Goal: Information Seeking & Learning: Learn about a topic

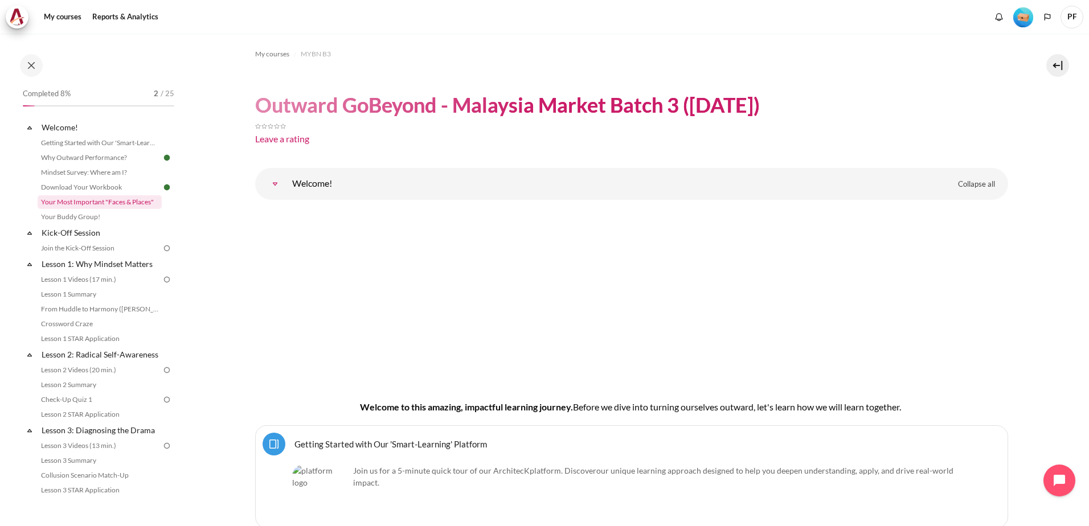
click at [122, 202] on link "Your Most Important "Faces & Places"" at bounding box center [100, 202] width 124 height 14
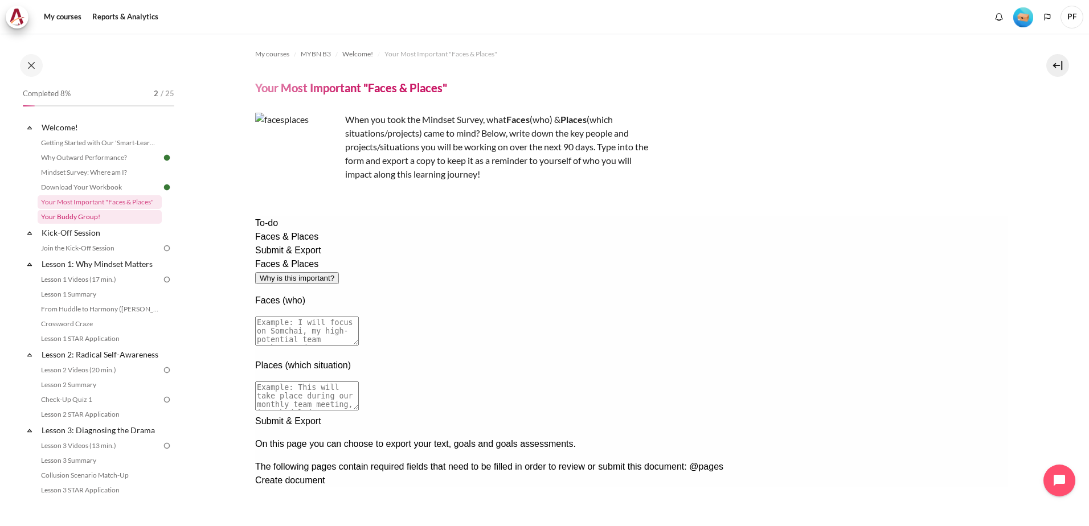
click at [87, 219] on link "Your Buddy Group!" at bounding box center [100, 217] width 124 height 14
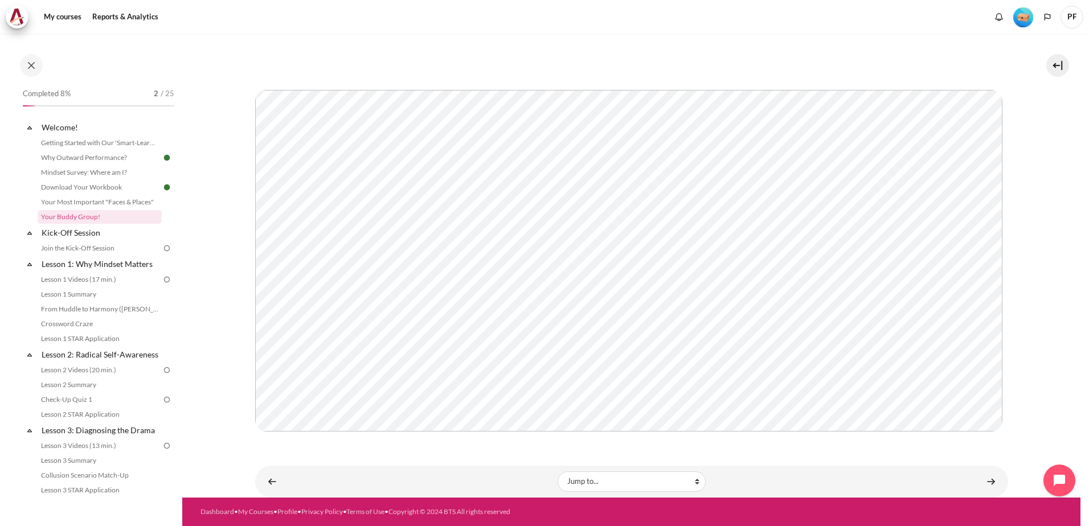
scroll to position [112, 0]
drag, startPoint x: 87, startPoint y: 234, endPoint x: 99, endPoint y: 232, distance: 11.4
click at [87, 234] on link "Kick-Off Session" at bounding box center [101, 232] width 122 height 15
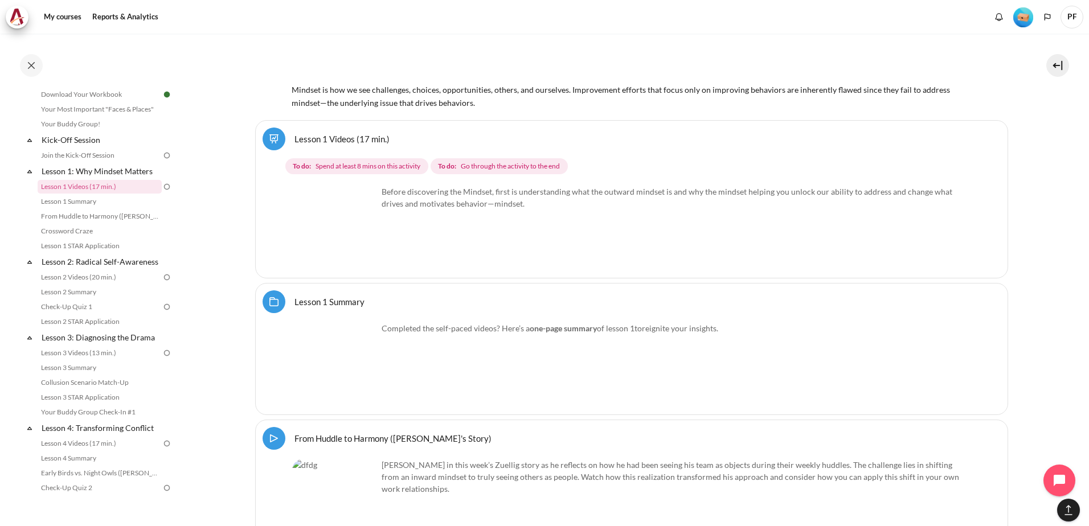
scroll to position [1722, 0]
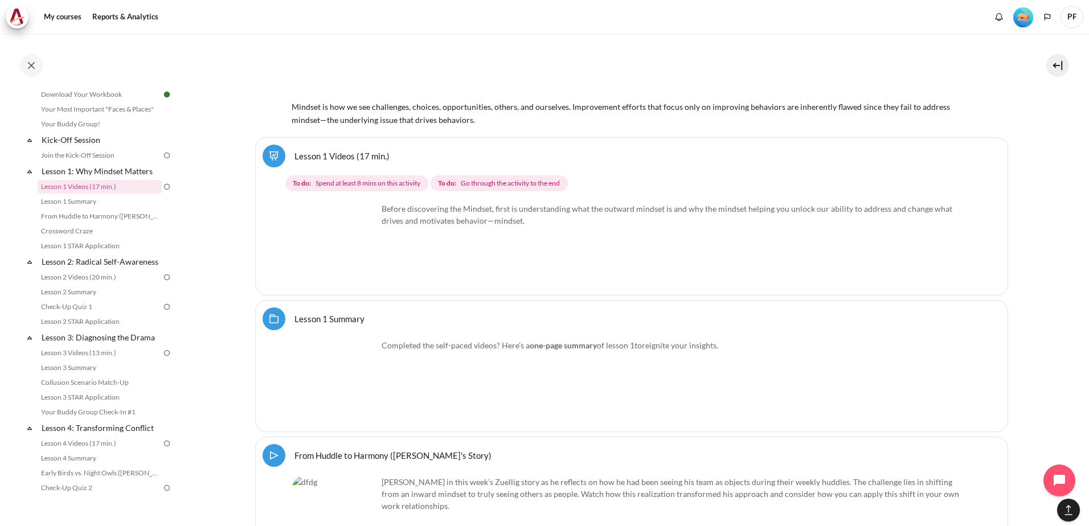
click at [363, 269] on img "Content" at bounding box center [334, 245] width 85 height 85
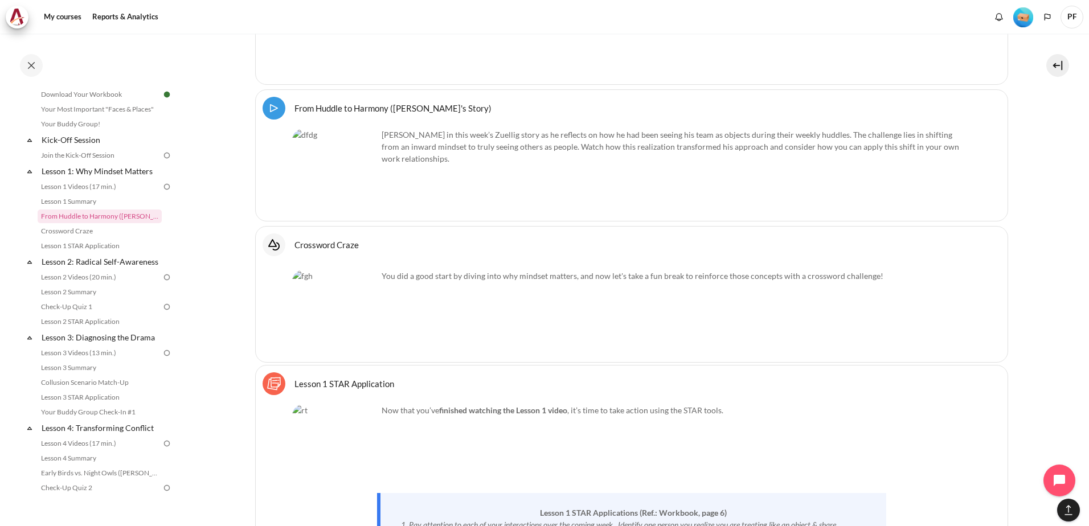
scroll to position [2007, 0]
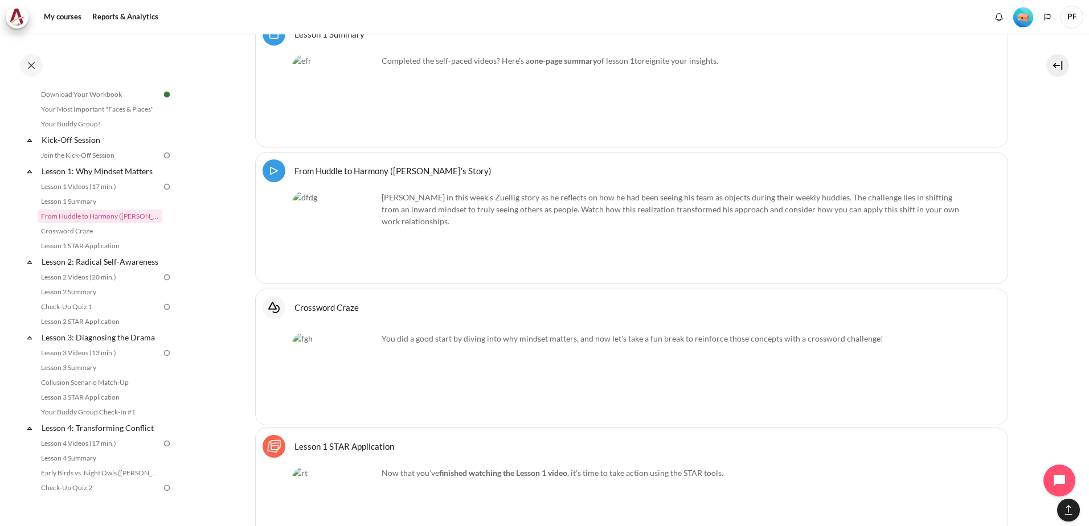
click at [294, 171] on link "From Huddle to Harmony (Khoo Ghi Peng's Story) Video Time" at bounding box center [392, 170] width 197 height 11
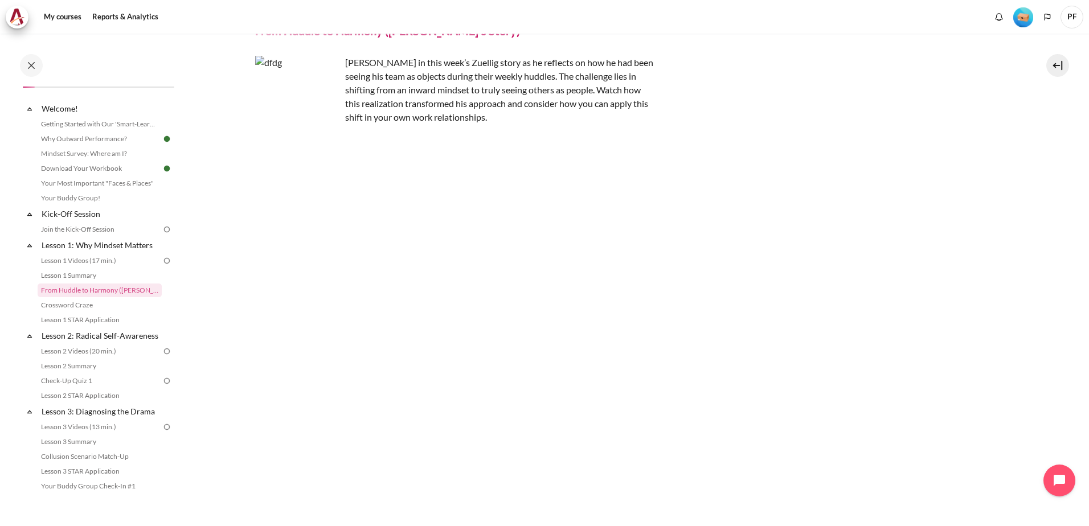
scroll to position [114, 0]
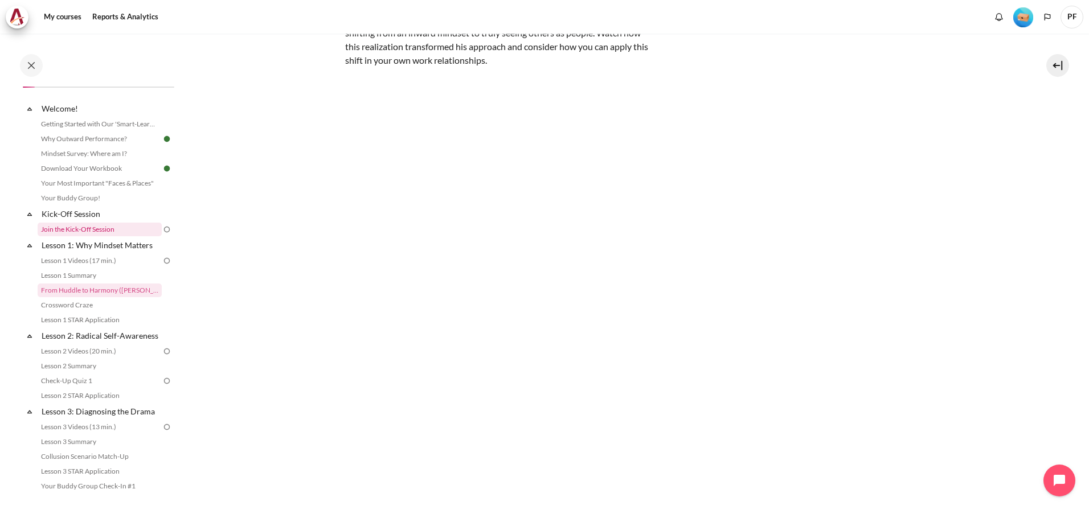
click at [80, 228] on link "Join the Kick-Off Session" at bounding box center [100, 230] width 124 height 14
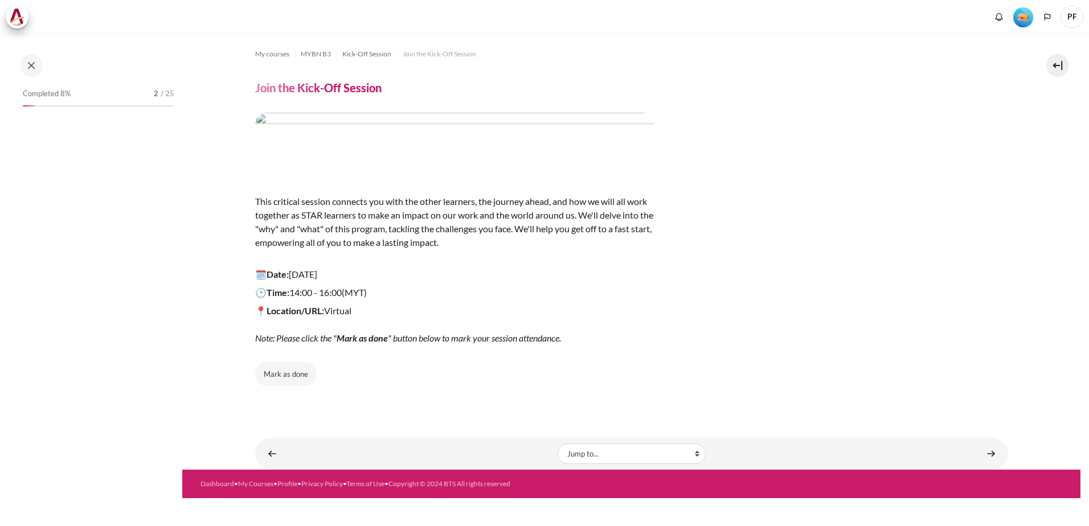
click at [301, 376] on button "Mark as done" at bounding box center [286, 374] width 62 height 24
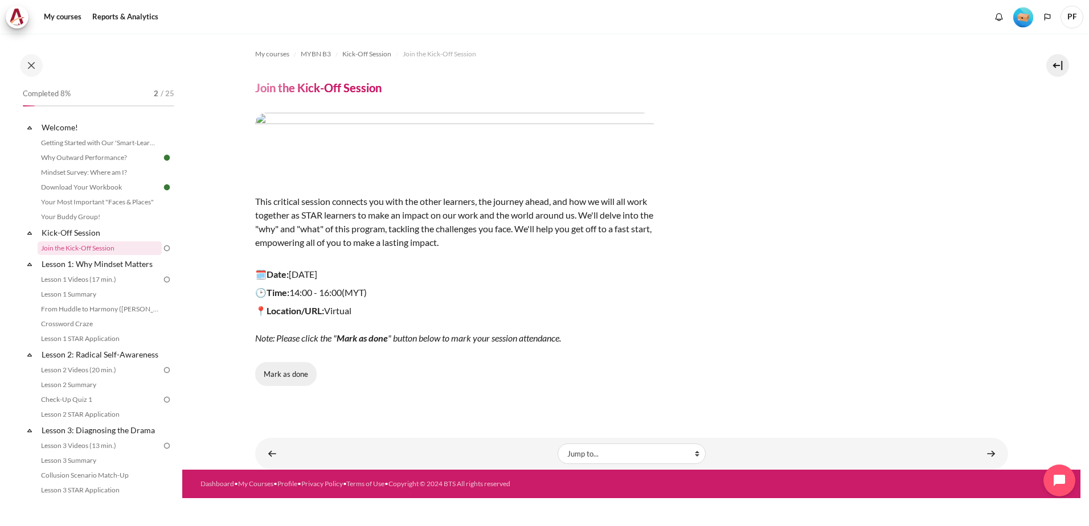
click at [275, 374] on button "Mark as done" at bounding box center [286, 374] width 62 height 24
click at [83, 203] on link "Your Most Important "Faces & Places"" at bounding box center [100, 202] width 124 height 14
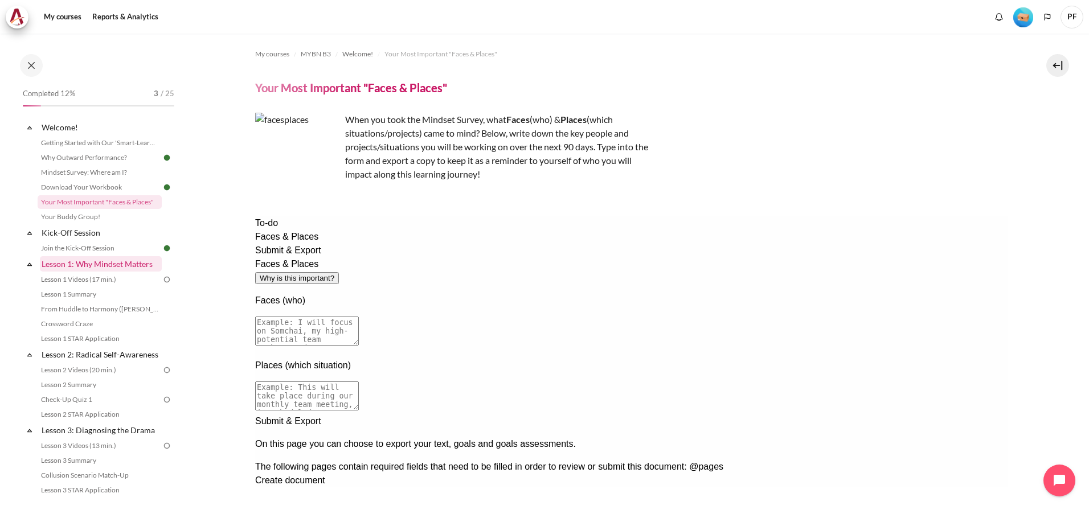
click at [85, 262] on link "Lesson 1: Why Mindset Matters" at bounding box center [101, 263] width 122 height 15
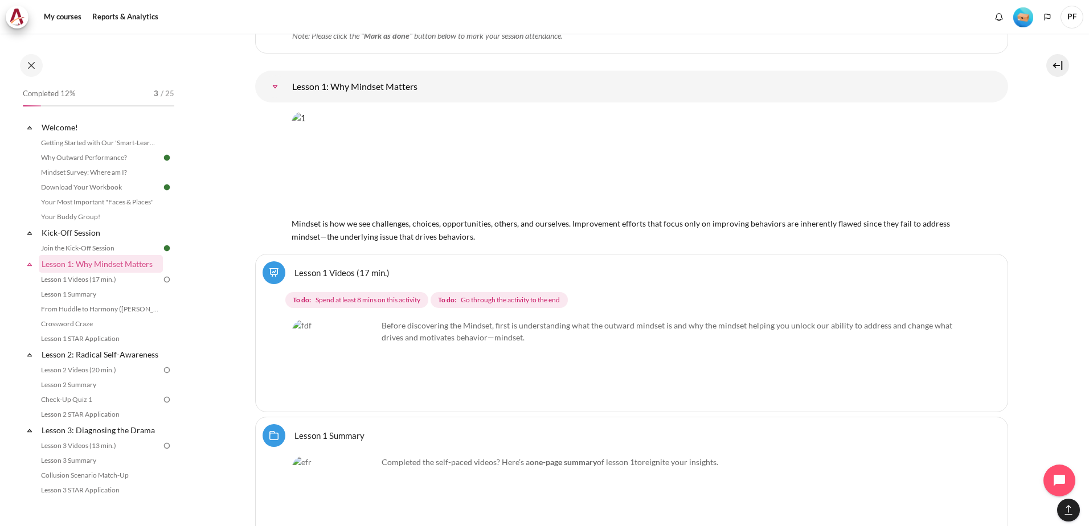
scroll to position [1608, 0]
click at [368, 379] on img "Content" at bounding box center [334, 359] width 85 height 85
